Goal: Information Seeking & Learning: Understand process/instructions

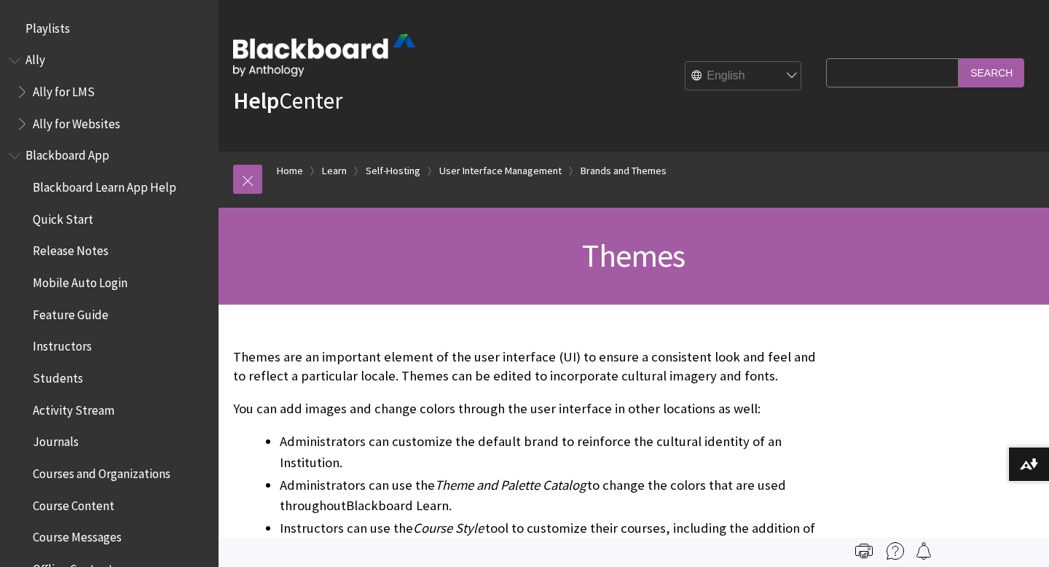
scroll to position [2377, 0]
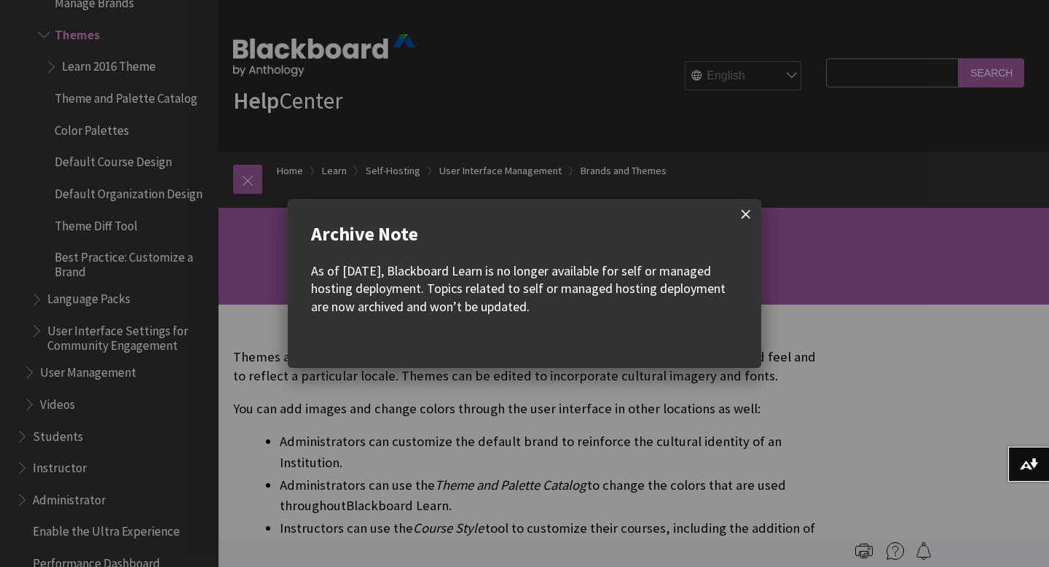
click at [744, 209] on span at bounding box center [746, 214] width 31 height 31
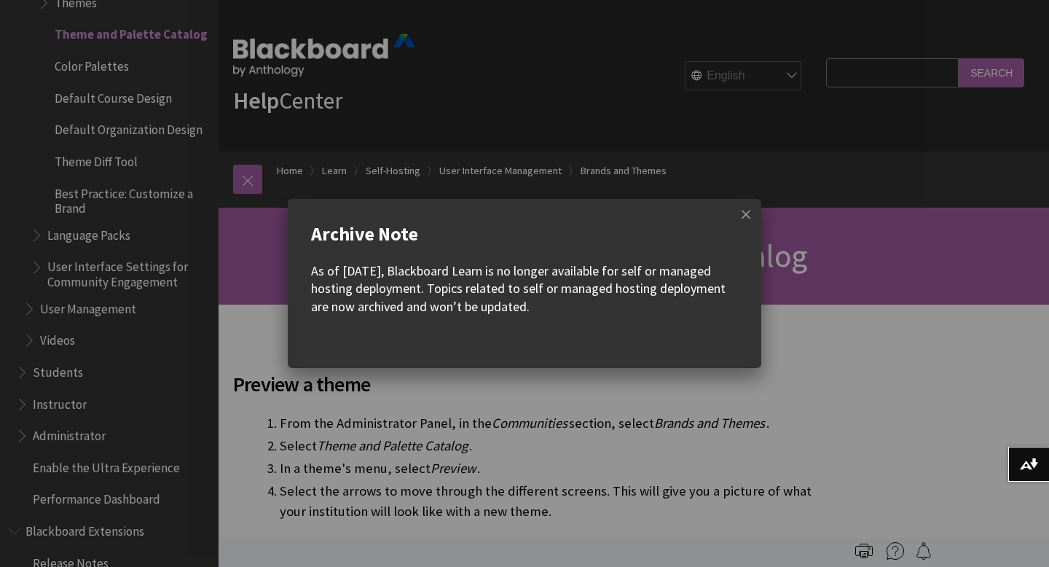
click at [328, 369] on w-div "Archive Note As of [DATE], Blackboard Learn is no longer available for self or …" at bounding box center [524, 283] width 1049 height 567
click at [369, 386] on w-div "Archive Note As of [DATE], Blackboard Learn is no longer available for self or …" at bounding box center [524, 283] width 1049 height 567
click at [744, 219] on span at bounding box center [746, 214] width 31 height 31
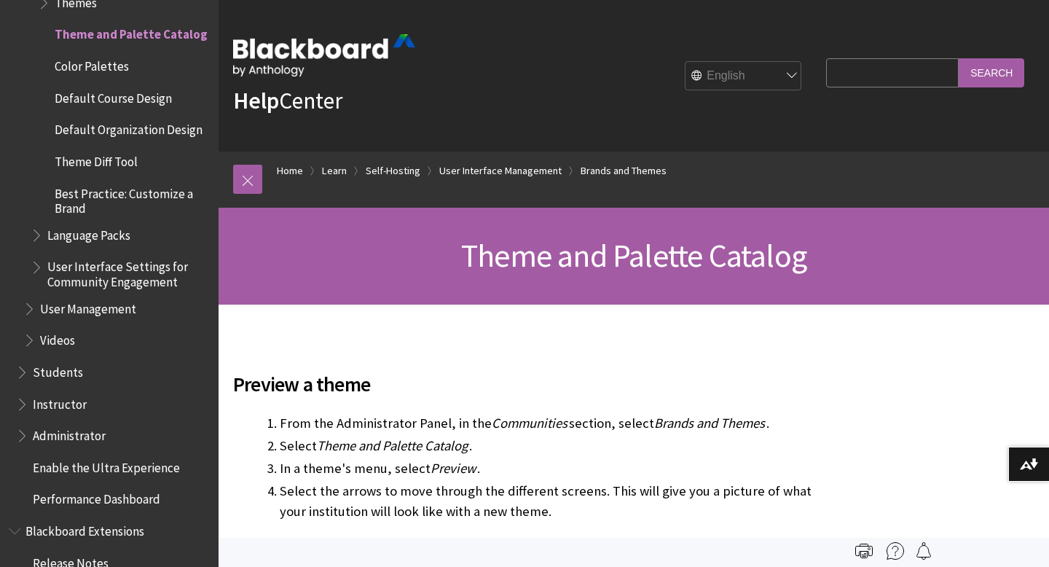
click at [68, 68] on span "Color Palettes" at bounding box center [92, 64] width 74 height 20
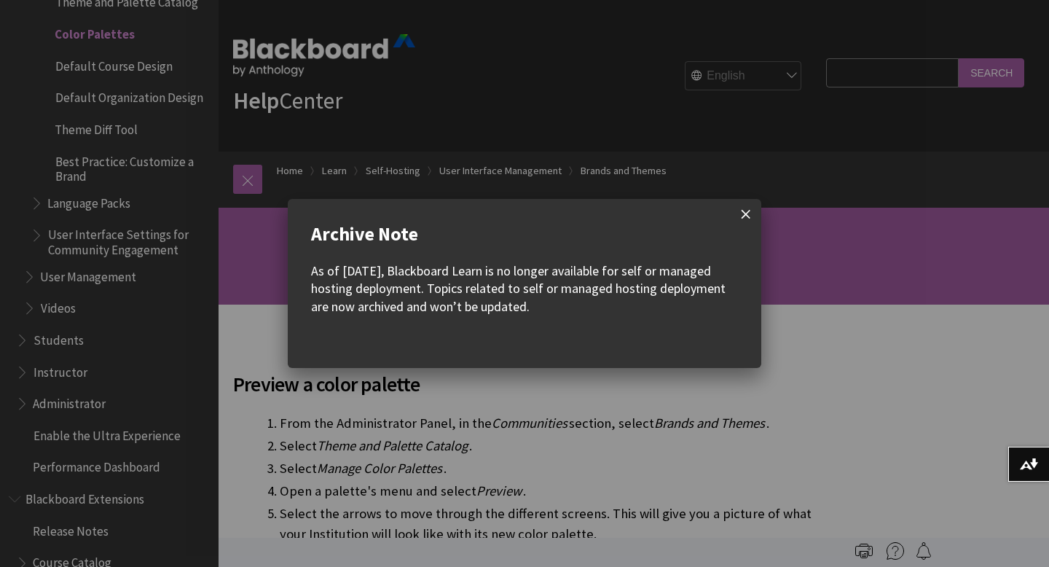
click at [737, 222] on span at bounding box center [746, 214] width 31 height 31
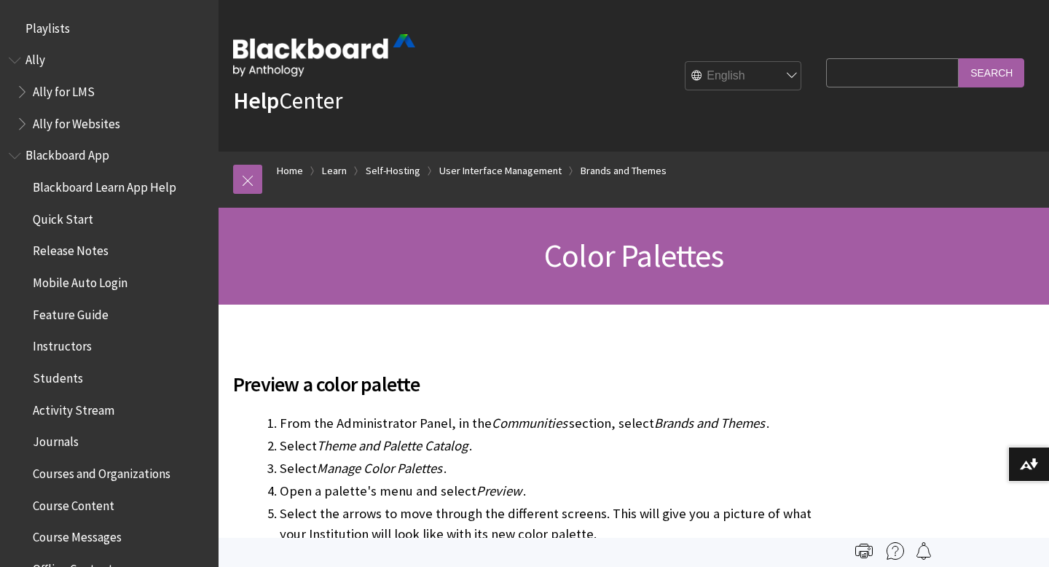
scroll to position [6, 0]
